Goal: Transaction & Acquisition: Purchase product/service

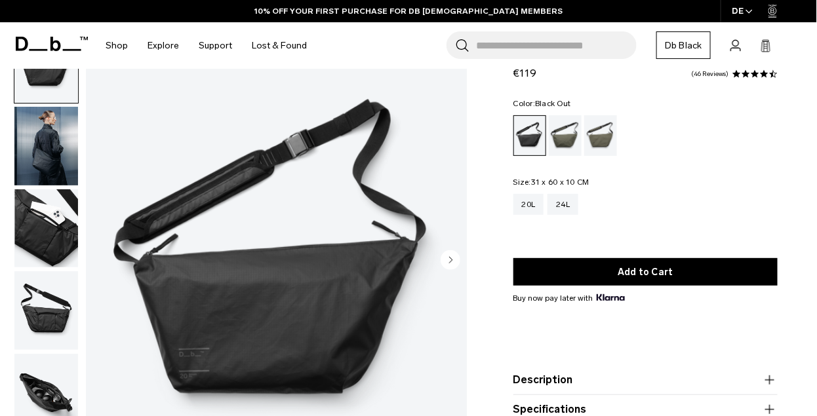
click at [62, 142] on img "button" at bounding box center [46, 146] width 64 height 79
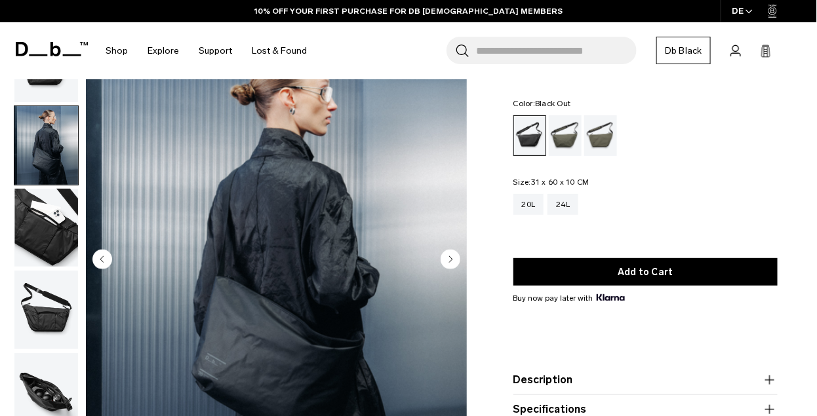
scroll to position [65, 0]
click at [575, 133] on div "Forest Green" at bounding box center [565, 135] width 33 height 41
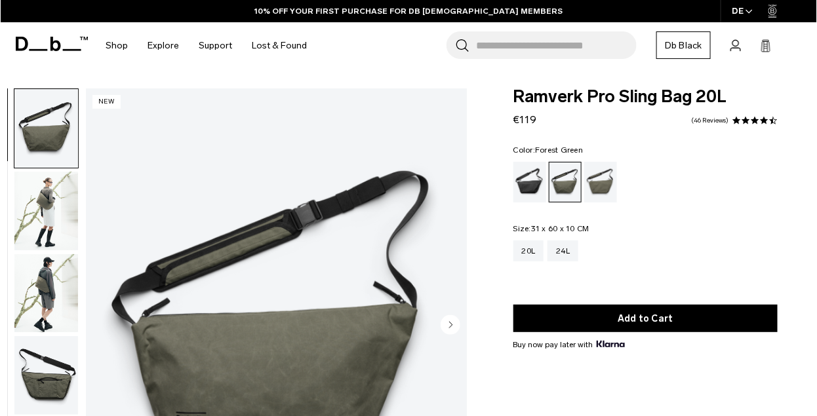
click at [40, 280] on img "button" at bounding box center [46, 293] width 64 height 79
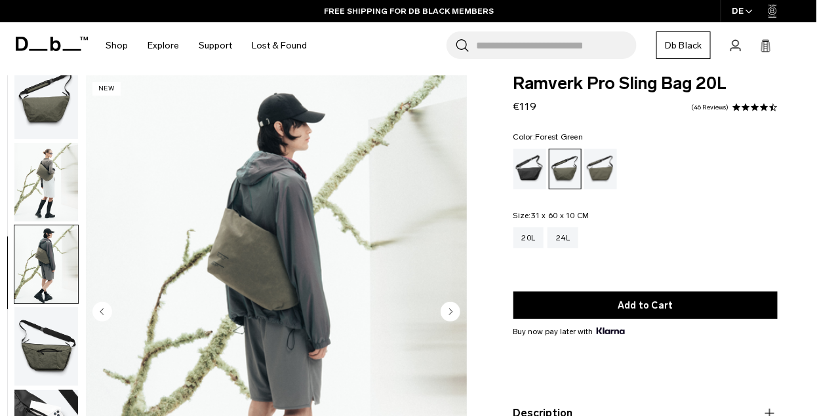
scroll to position [13, 0]
